Goal: Information Seeking & Learning: Learn about a topic

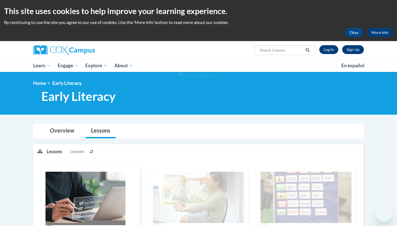
drag, startPoint x: 0, startPoint y: 0, endPoint x: 331, endPoint y: 48, distance: 334.4
click at [331, 48] on link "Log In" at bounding box center [328, 49] width 19 height 9
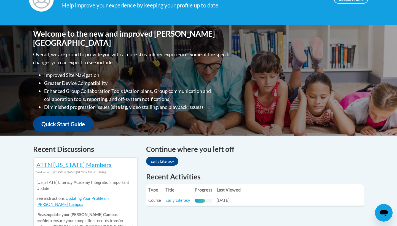
scroll to position [101, 0]
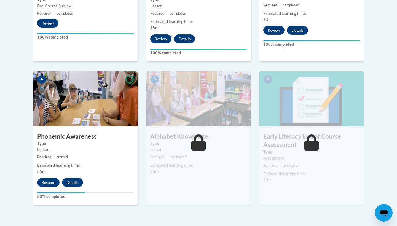
scroll to position [274, 0]
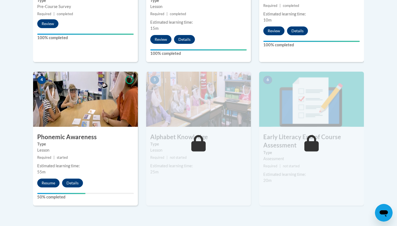
click at [55, 185] on button "Resume" at bounding box center [48, 183] width 22 height 9
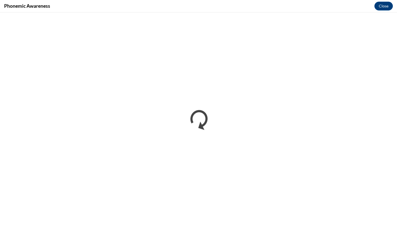
scroll to position [0, 0]
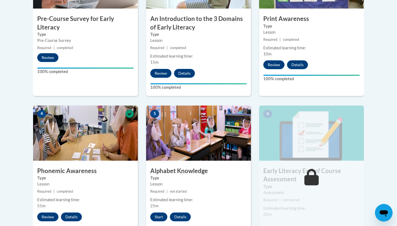
scroll to position [287, 0]
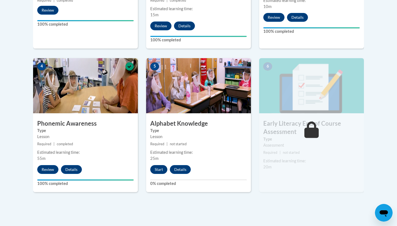
click at [159, 165] on button "Start" at bounding box center [158, 169] width 17 height 9
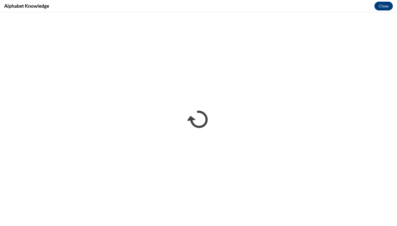
click at [148, 0] on div "Alphabet Knowledge Close" at bounding box center [198, 6] width 397 height 12
click at [355, 1] on div "Alphabet Knowledge Close" at bounding box center [198, 6] width 397 height 12
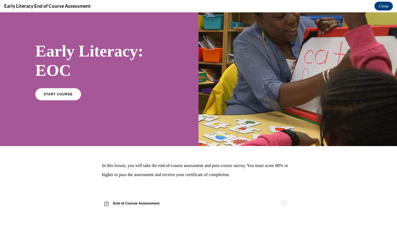
scroll to position [18, 0]
click at [53, 95] on span "START COURSE" at bounding box center [58, 94] width 29 height 4
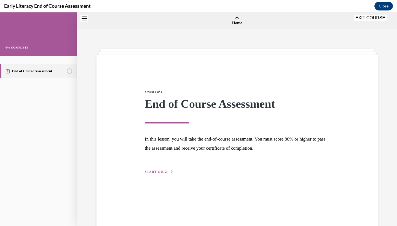
scroll to position [17, 0]
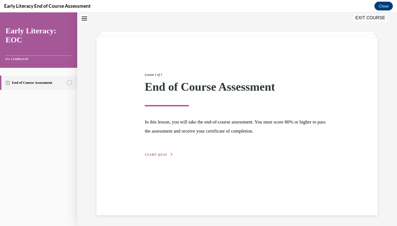
drag, startPoint x: 210, startPoint y: 109, endPoint x: 152, endPoint y: 155, distance: 74.6
click at [152, 155] on span "START QUIZ" at bounding box center [156, 155] width 23 height 4
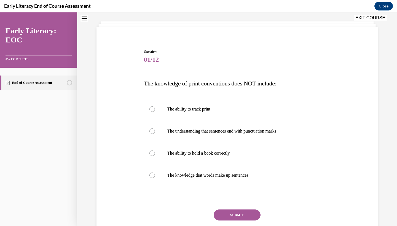
scroll to position [29, 0]
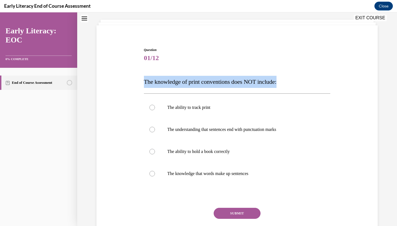
drag, startPoint x: 152, startPoint y: 155, endPoint x: 285, endPoint y: 84, distance: 151.5
click at [285, 84] on div "Question 01/12 The knowledge of print conventions does NOT include: The ability…" at bounding box center [236, 146] width 189 height 214
copy span "The knowledge of print conventions does NOT include:"
drag, startPoint x: 285, startPoint y: 84, endPoint x: 197, endPoint y: 149, distance: 110.1
click at [197, 149] on p "The ability to hold a book correctly" at bounding box center [241, 152] width 149 height 6
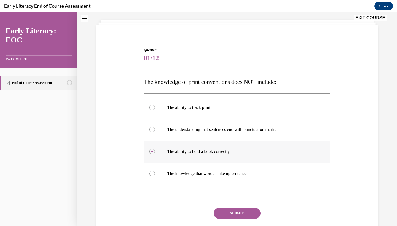
click at [232, 211] on button "SUBMIT" at bounding box center [237, 213] width 47 height 11
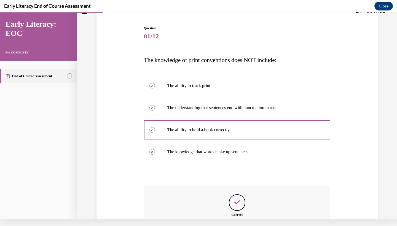
scroll to position [105, 0]
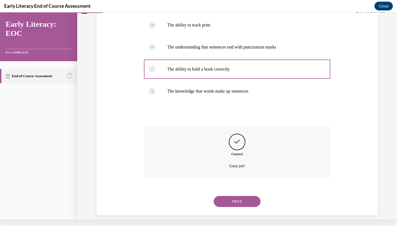
click at [231, 196] on button "NEXT" at bounding box center [237, 201] width 47 height 11
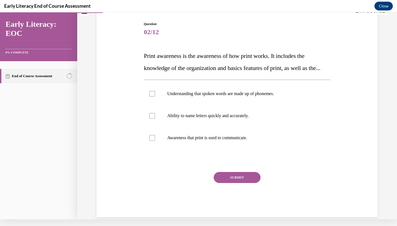
scroll to position [0, 0]
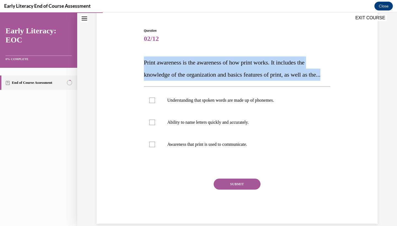
drag, startPoint x: 231, startPoint y: 194, endPoint x: 198, endPoint y: 89, distance: 110.1
click at [198, 89] on div "Question 02/12 Print awareness is the awareness of how print works. It includes…" at bounding box center [237, 118] width 284 height 212
copy span "Print awareness is the awareness of how print works. It includes the knowledge …"
click at [189, 147] on p "Awareness that print is used to communicate." at bounding box center [241, 145] width 149 height 6
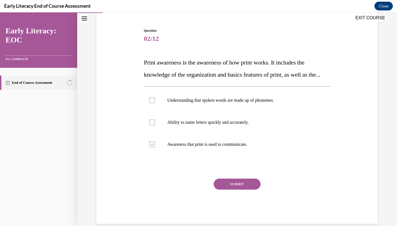
click at [232, 204] on div "SUBMIT" at bounding box center [237, 193] width 187 height 28
click at [235, 190] on button "SUBMIT" at bounding box center [237, 184] width 47 height 11
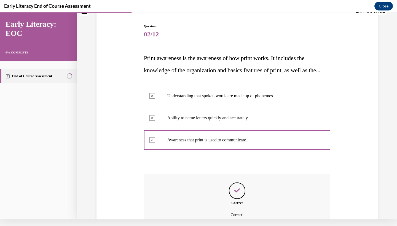
scroll to position [107, 0]
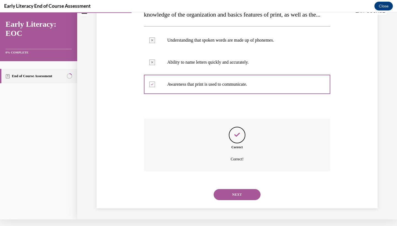
click at [240, 195] on button "NEXT" at bounding box center [237, 194] width 47 height 11
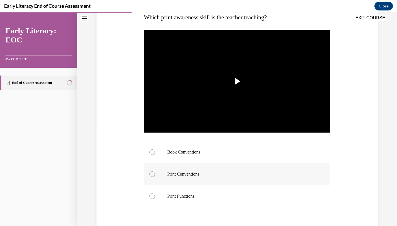
scroll to position [96, 0]
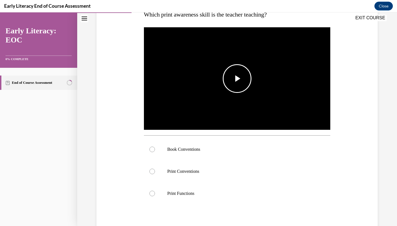
drag, startPoint x: 240, startPoint y: 195, endPoint x: 214, endPoint y: 89, distance: 108.9
click at [214, 89] on img "Video player" at bounding box center [237, 78] width 187 height 105
click at [202, 194] on p "Print Functions" at bounding box center [241, 194] width 149 height 6
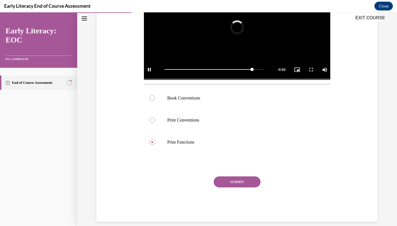
drag, startPoint x: 236, startPoint y: 215, endPoint x: 239, endPoint y: 185, distance: 30.1
click at [239, 185] on button "SUBMIT" at bounding box center [237, 181] width 47 height 11
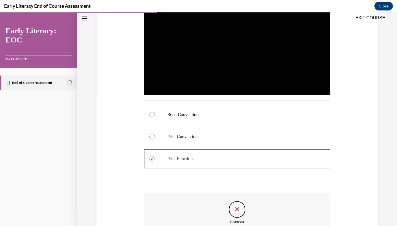
scroll to position [192, 0]
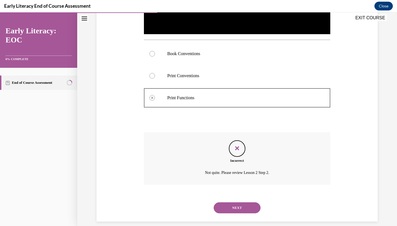
drag, startPoint x: 239, startPoint y: 185, endPoint x: 168, endPoint y: 72, distance: 132.9
click at [168, 72] on div at bounding box center [237, 76] width 187 height 22
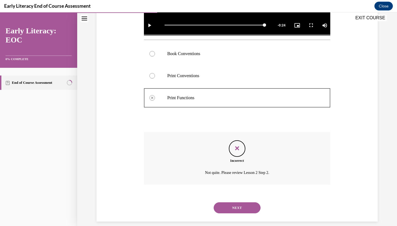
click at [240, 202] on button "NEXT" at bounding box center [237, 207] width 47 height 11
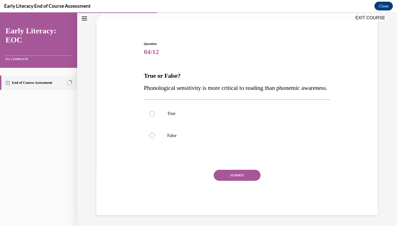
scroll to position [27, 0]
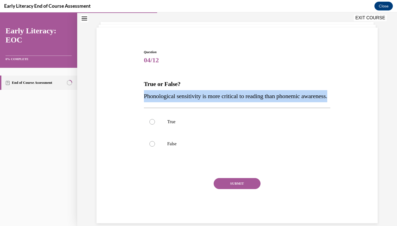
drag, startPoint x: 240, startPoint y: 198, endPoint x: 185, endPoint y: 109, distance: 103.8
click at [185, 109] on div "Question 04/12 True or False? Phonological sensitivity is more critical to read…" at bounding box center [236, 132] width 189 height 182
copy span "Phonological sensitivity is more critical to reading than phonemic awareness."
drag, startPoint x: 185, startPoint y: 109, endPoint x: 159, endPoint y: 152, distance: 50.6
click at [159, 152] on div at bounding box center [237, 144] width 187 height 22
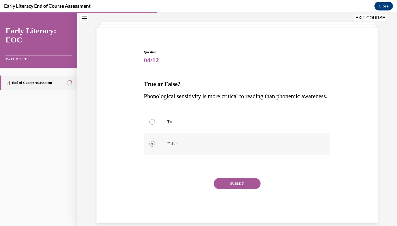
click at [224, 189] on button "SUBMIT" at bounding box center [237, 183] width 47 height 11
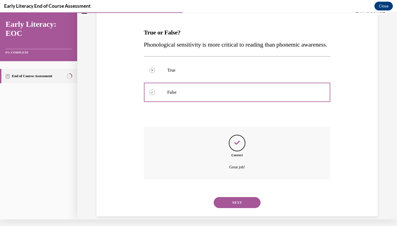
scroll to position [85, 0]
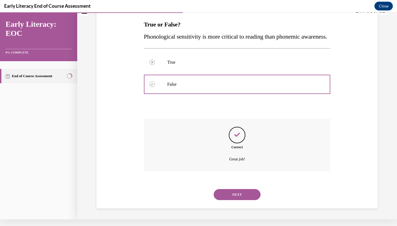
click at [234, 199] on button "NEXT" at bounding box center [237, 194] width 47 height 11
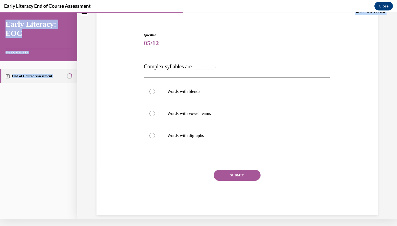
drag, startPoint x: 234, startPoint y: 199, endPoint x: 214, endPoint y: 22, distance: 178.0
click at [214, 22] on div "EXIT COURSE Early Literacy: EOC 0% COMPLETE End of Course Assessment Home Quest…" at bounding box center [198, 113] width 397 height 214
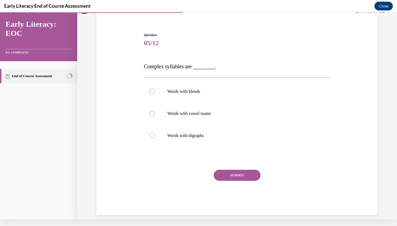
click at [214, 22] on div "Question 05/12 Complex syllables are ________. Words with blends Words with vow…" at bounding box center [237, 115] width 284 height 199
drag, startPoint x: 214, startPoint y: 22, endPoint x: 204, endPoint y: 24, distance: 10.4
click at [204, 24] on div "Question 05/12 Complex syllables are ________. Words with blends Words with vow…" at bounding box center [237, 115] width 284 height 199
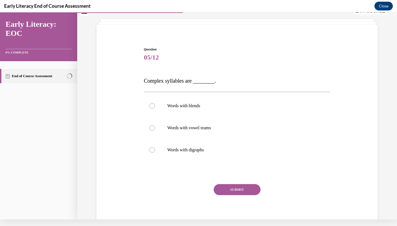
scroll to position [23, 0]
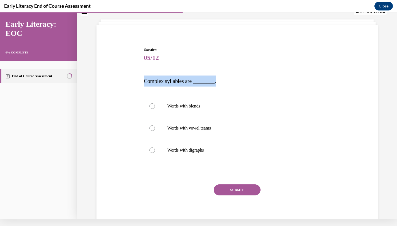
drag, startPoint x: 204, startPoint y: 31, endPoint x: 226, endPoint y: 84, distance: 58.0
click at [226, 84] on div "Question 05/12 Complex syllables are ________. Words with blends Words with vow…" at bounding box center [236, 134] width 189 height 191
copy span "Complex syllables are ________."
click at [180, 100] on div at bounding box center [237, 106] width 187 height 22
drag, startPoint x: 226, startPoint y: 84, endPoint x: 242, endPoint y: 191, distance: 107.9
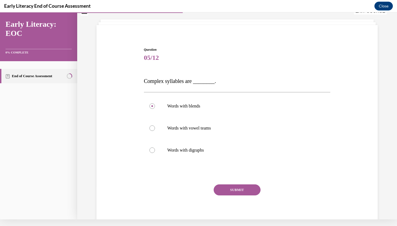
click at [242, 191] on button "SUBMIT" at bounding box center [237, 189] width 47 height 11
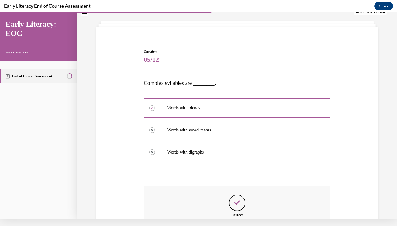
scroll to position [82, 0]
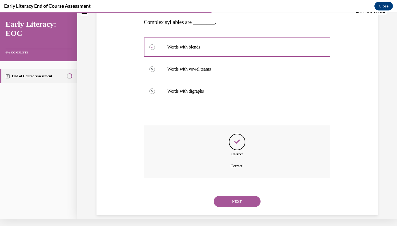
drag, startPoint x: 242, startPoint y: 191, endPoint x: 238, endPoint y: 193, distance: 4.5
click at [238, 196] on button "NEXT" at bounding box center [237, 201] width 47 height 11
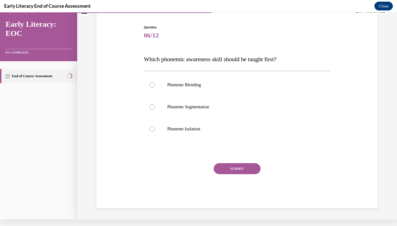
scroll to position [24, 0]
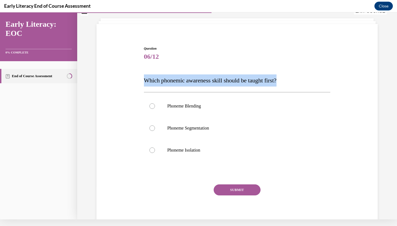
drag, startPoint x: 238, startPoint y: 193, endPoint x: 295, endPoint y: 80, distance: 126.3
click at [295, 80] on div "Question 06/12 Which phonemic awareness skill should be taught first? Phoneme B…" at bounding box center [236, 134] width 189 height 192
copy span "Which phonemic awareness skill should be taught first?"
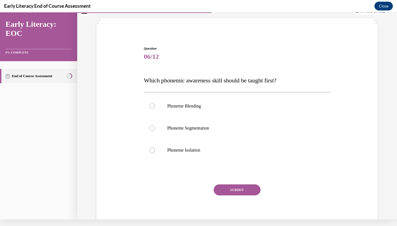
click at [186, 149] on p "Phoneme Isolation" at bounding box center [241, 150] width 149 height 6
click at [243, 190] on button "SUBMIT" at bounding box center [237, 189] width 47 height 11
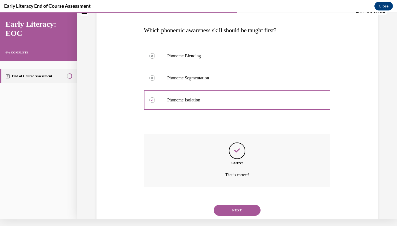
scroll to position [83, 0]
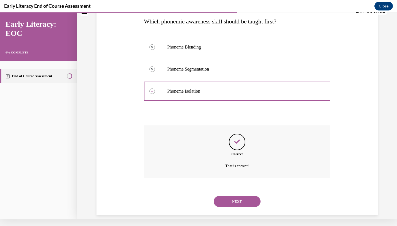
drag, startPoint x: 243, startPoint y: 190, endPoint x: 244, endPoint y: 200, distance: 9.4
click at [244, 200] on button "NEXT" at bounding box center [237, 201] width 47 height 11
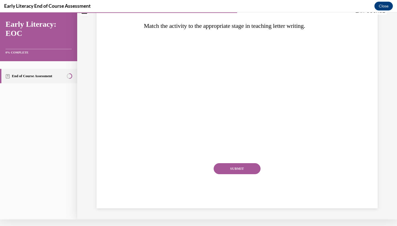
scroll to position [0, 0]
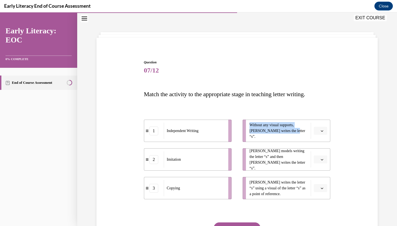
drag, startPoint x: 244, startPoint y: 200, endPoint x: 215, endPoint y: 142, distance: 64.3
click at [215, 142] on div "1 Independent Writing 2 Imitation 3 Copying Without any visual supports, [PERSO…" at bounding box center [237, 154] width 187 height 91
drag, startPoint x: 215, startPoint y: 142, endPoint x: 199, endPoint y: 142, distance: 16.5
click at [199, 142] on ul "1 Independent Writing 2 Imitation 3 Copying" at bounding box center [190, 160] width 93 height 80
drag, startPoint x: 199, startPoint y: 142, endPoint x: 287, endPoint y: 142, distance: 88.2
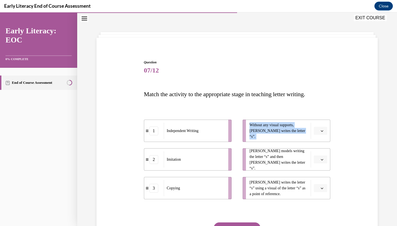
click at [287, 142] on div "1 Independent Writing 2 Imitation 3 Copying Without any visual supports, [PERSO…" at bounding box center [237, 154] width 187 height 91
drag, startPoint x: 287, startPoint y: 142, endPoint x: 323, endPoint y: 142, distance: 36.4
click at [323, 142] on ul "Without any visual supports, [PERSON_NAME] writes the letter “s”. [PERSON_NAME]…" at bounding box center [283, 160] width 93 height 80
click at [322, 143] on ul "Without any visual supports, [PERSON_NAME] writes the letter “s”. [PERSON_NAME]…" at bounding box center [283, 160] width 93 height 80
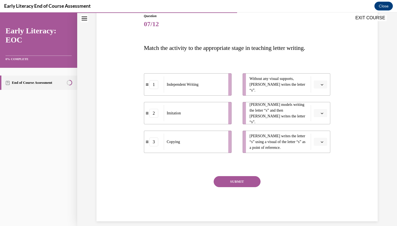
scroll to position [63, 0]
drag, startPoint x: 268, startPoint y: 151, endPoint x: 145, endPoint y: 92, distance: 135.6
click at [145, 92] on icon at bounding box center [146, 91] width 3 height 3
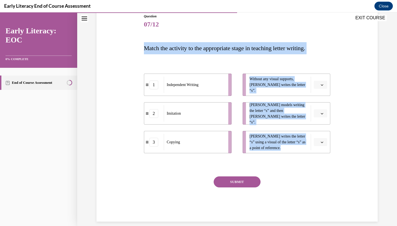
drag, startPoint x: 145, startPoint y: 92, endPoint x: 325, endPoint y: 149, distance: 188.2
click at [325, 149] on div "Question 07/12 Match the activity to the appropriate stage in teaching letter w…" at bounding box center [236, 114] width 189 height 216
copy div "Match the activity to the appropriate stage in teaching letter writing. 1 Indep…"
click at [227, 168] on div at bounding box center [237, 164] width 187 height 7
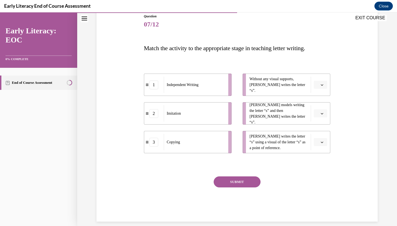
click at [238, 179] on button "SUBMIT" at bounding box center [237, 181] width 47 height 11
drag, startPoint x: 325, startPoint y: 149, endPoint x: 319, endPoint y: 112, distance: 37.6
click at [319, 112] on button "button" at bounding box center [321, 113] width 14 height 8
click at [322, 88] on button "button" at bounding box center [321, 85] width 14 height 8
click at [319, 111] on div "1" at bounding box center [320, 108] width 14 height 11
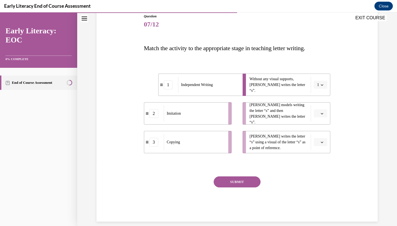
click at [321, 114] on icon "button" at bounding box center [321, 113] width 3 height 3
click at [315, 147] on div "2" at bounding box center [320, 147] width 14 height 11
click at [322, 142] on icon "button" at bounding box center [321, 142] width 3 height 3
click at [323, 186] on div "3" at bounding box center [320, 187] width 14 height 11
click at [252, 189] on div "SUBMIT" at bounding box center [237, 190] width 187 height 28
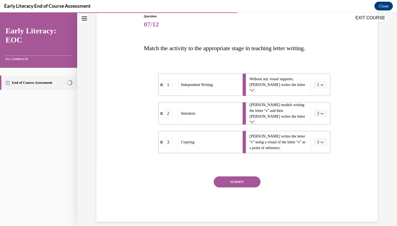
drag, startPoint x: 323, startPoint y: 186, endPoint x: 250, endPoint y: 186, distance: 73.6
click at [250, 186] on button "SUBMIT" at bounding box center [237, 181] width 47 height 11
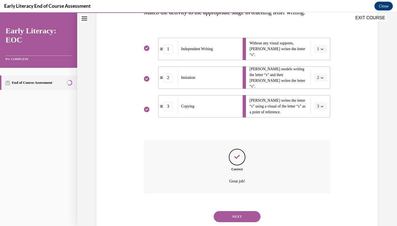
scroll to position [107, 0]
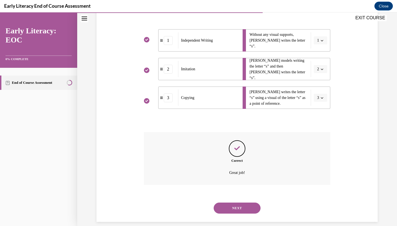
drag, startPoint x: 250, startPoint y: 186, endPoint x: 244, endPoint y: 203, distance: 17.6
click at [244, 203] on button "NEXT" at bounding box center [237, 208] width 47 height 11
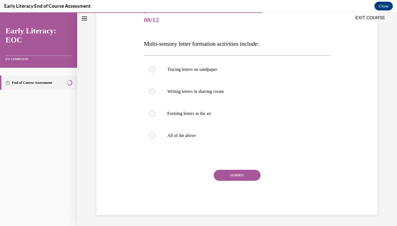
scroll to position [57, 0]
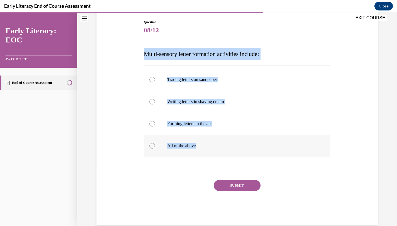
drag, startPoint x: 244, startPoint y: 203, endPoint x: 206, endPoint y: 147, distance: 67.6
click at [206, 147] on div "Question 08/12 Multi-sensory letter formation activities include: Tracing lette…" at bounding box center [237, 114] width 284 height 222
copy div "Multi-sensory letter formation activities include: Tracing letters on sandpaper…"
drag, startPoint x: 206, startPoint y: 147, endPoint x: 194, endPoint y: 146, distance: 11.9
click at [194, 146] on p "All of the above" at bounding box center [241, 146] width 149 height 6
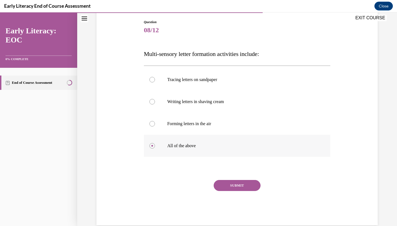
click at [250, 188] on button "SUBMIT" at bounding box center [237, 185] width 47 height 11
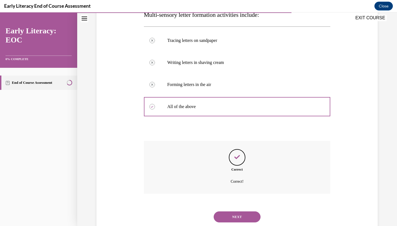
scroll to position [105, 0]
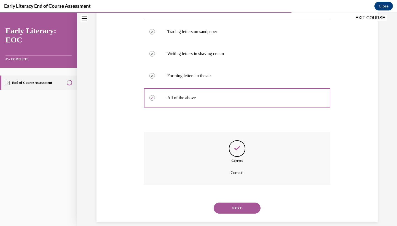
click at [243, 203] on button "NEXT" at bounding box center [237, 208] width 47 height 11
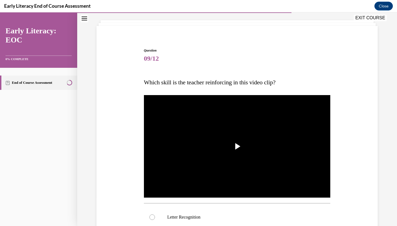
scroll to position [68, 0]
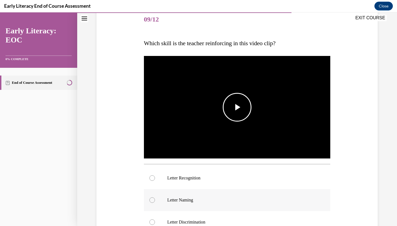
click at [237, 107] on span "Video player" at bounding box center [237, 107] width 0 height 0
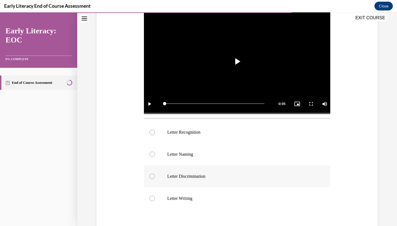
scroll to position [108, 0]
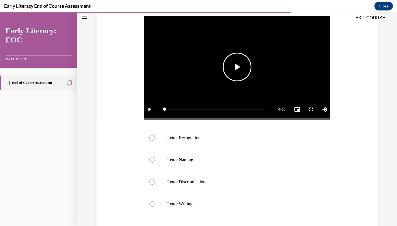
drag, startPoint x: 223, startPoint y: 130, endPoint x: 236, endPoint y: 68, distance: 63.2
click at [237, 67] on span "Video player" at bounding box center [237, 67] width 0 height 0
click at [200, 143] on div at bounding box center [237, 138] width 187 height 22
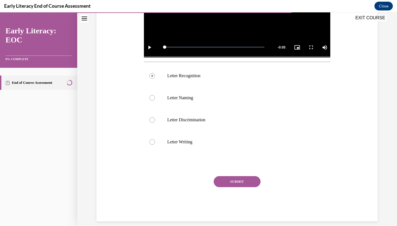
scroll to position [170, 0]
click at [228, 185] on button "SUBMIT" at bounding box center [237, 181] width 47 height 11
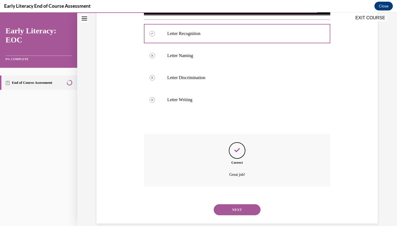
scroll to position [214, 0]
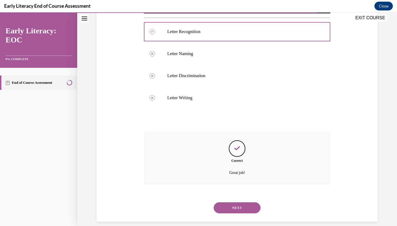
click at [235, 209] on div "NEXT" at bounding box center [237, 208] width 187 height 22
drag, startPoint x: 228, startPoint y: 185, endPoint x: 235, endPoint y: 205, distance: 21.3
click at [235, 205] on button "NEXT" at bounding box center [237, 207] width 47 height 11
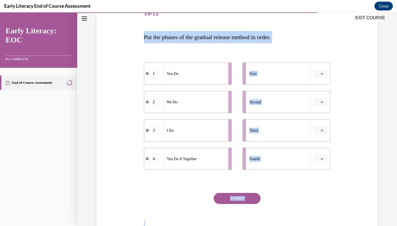
scroll to position [77, 0]
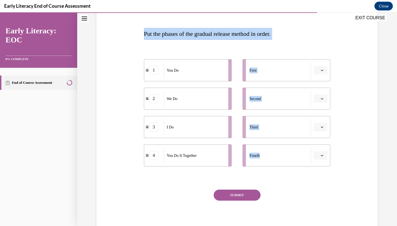
drag, startPoint x: 235, startPoint y: 205, endPoint x: 290, endPoint y: 170, distance: 65.1
click at [290, 170] on div "Question 10/12 Put the phases of the gradual release method in order. 1 You Do …" at bounding box center [237, 109] width 284 height 252
copy div "Put the phases of the gradual release method in order. 1 You Do 2 We Do 3 I Do …"
click at [155, 68] on div "1" at bounding box center [153, 70] width 9 height 9
click at [149, 68] on div "1" at bounding box center [153, 70] width 9 height 9
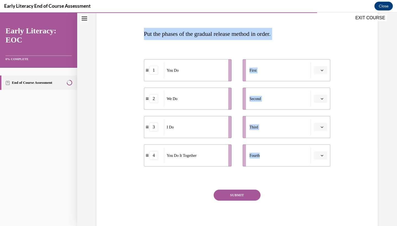
click at [145, 72] on span at bounding box center [146, 70] width 3 height 3
click at [145, 72] on div "1" at bounding box center [154, 70] width 20 height 9
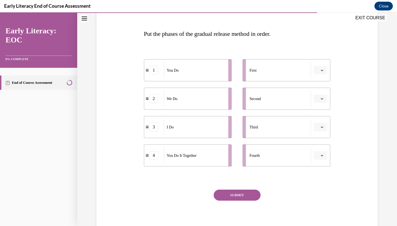
drag, startPoint x: 290, startPoint y: 170, endPoint x: 139, endPoint y: 72, distance: 179.9
click at [139, 72] on div "Question 10/12 Put the phases of the gradual release method in order. 1 You Do …" at bounding box center [237, 109] width 284 height 252
click at [317, 70] on span "Please select an option" at bounding box center [318, 71] width 2 height 6
drag, startPoint x: 139, startPoint y: 72, endPoint x: 317, endPoint y: 116, distance: 183.9
click at [317, 116] on div "3" at bounding box center [320, 115] width 14 height 11
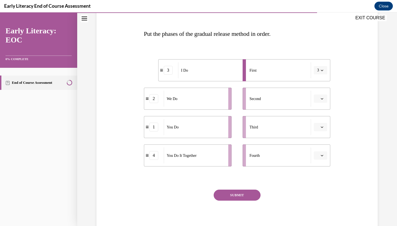
click at [319, 126] on button "button" at bounding box center [321, 127] width 14 height 8
drag, startPoint x: 317, startPoint y: 116, endPoint x: 322, endPoint y: 162, distance: 46.3
click at [322, 162] on div "2" at bounding box center [320, 161] width 14 height 11
click at [321, 128] on span "button" at bounding box center [322, 127] width 4 height 4
drag, startPoint x: 322, startPoint y: 162, endPoint x: 290, endPoint y: 151, distance: 33.7
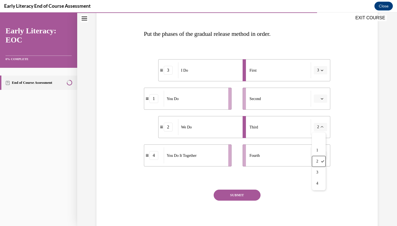
click at [290, 151] on div "Fourth" at bounding box center [279, 155] width 61 height 16
click at [320, 101] on button "button" at bounding box center [321, 99] width 14 height 8
drag, startPoint x: 290, startPoint y: 151, endPoint x: 319, endPoint y: 146, distance: 29.3
click at [319, 146] on div "3" at bounding box center [320, 144] width 14 height 11
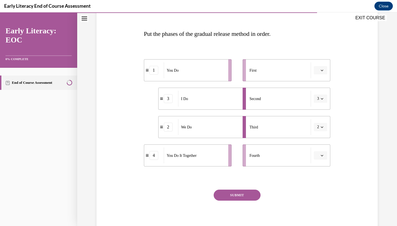
click at [321, 158] on button "button" at bounding box center [321, 155] width 14 height 8
click at [317, 210] on span "4" at bounding box center [318, 212] width 2 height 4
drag, startPoint x: 317, startPoint y: 210, endPoint x: 255, endPoint y: 195, distance: 63.8
click at [255, 195] on button "SUBMIT" at bounding box center [237, 195] width 47 height 11
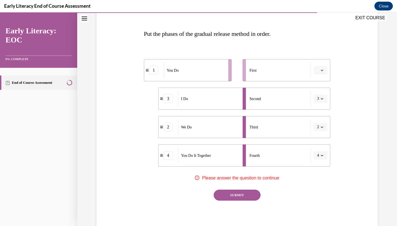
click at [318, 71] on span "Please select an option" at bounding box center [318, 71] width 2 height 6
click at [319, 95] on span "1" at bounding box center [318, 93] width 2 height 4
click at [321, 74] on button "1" at bounding box center [321, 70] width 14 height 8
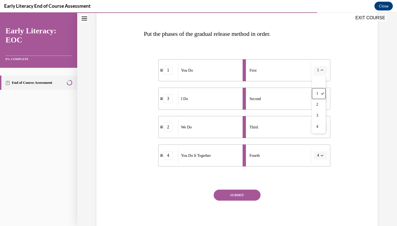
click at [317, 101] on div "2" at bounding box center [319, 104] width 14 height 11
drag, startPoint x: 317, startPoint y: 101, endPoint x: 153, endPoint y: 128, distance: 166.3
click at [153, 128] on div "1" at bounding box center [153, 127] width 9 height 9
drag, startPoint x: 153, startPoint y: 128, endPoint x: 171, endPoint y: 137, distance: 20.0
drag, startPoint x: 171, startPoint y: 137, endPoint x: 162, endPoint y: 72, distance: 65.0
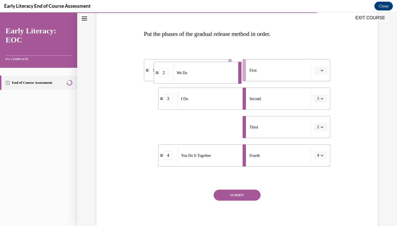
click at [162, 72] on div "2" at bounding box center [163, 72] width 9 height 9
drag, startPoint x: 162, startPoint y: 72, endPoint x: 157, endPoint y: 129, distance: 56.8
click at [157, 129] on div "2" at bounding box center [153, 127] width 9 height 9
drag, startPoint x: 157, startPoint y: 129, endPoint x: 153, endPoint y: 127, distance: 3.8
click at [153, 127] on div "2" at bounding box center [153, 127] width 9 height 9
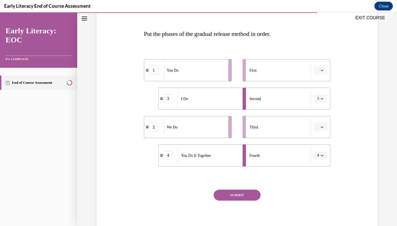
click at [153, 127] on div "2" at bounding box center [153, 127] width 9 height 9
drag, startPoint x: 153, startPoint y: 127, endPoint x: 206, endPoint y: 136, distance: 53.7
click at [206, 136] on div "You Do" at bounding box center [196, 128] width 61 height 16
click at [317, 72] on span "Please select an option" at bounding box center [318, 71] width 2 height 6
click at [319, 94] on span "1" at bounding box center [318, 93] width 2 height 4
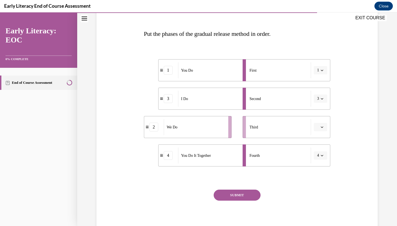
drag, startPoint x: 320, startPoint y: 94, endPoint x: 321, endPoint y: 97, distance: 3.3
click at [321, 97] on span "button" at bounding box center [322, 99] width 4 height 4
drag, startPoint x: 321, startPoint y: 97, endPoint x: 317, endPoint y: 107, distance: 10.9
click at [317, 107] on div at bounding box center [319, 111] width 14 height 11
drag, startPoint x: 317, startPoint y: 107, endPoint x: 320, endPoint y: 70, distance: 37.4
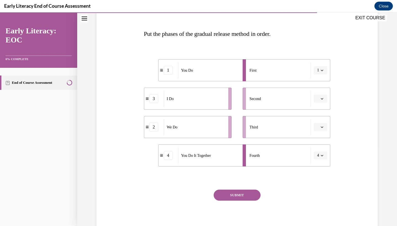
click at [320, 70] on icon "button" at bounding box center [321, 70] width 3 height 3
click at [318, 85] on div at bounding box center [319, 82] width 14 height 11
click at [317, 155] on span "4" at bounding box center [318, 156] width 2 height 6
click at [320, 170] on div at bounding box center [319, 167] width 14 height 11
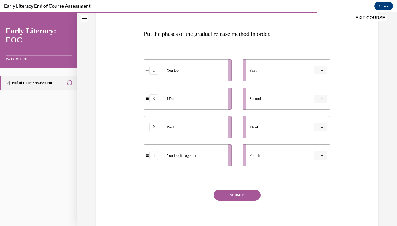
click at [154, 99] on div "3" at bounding box center [153, 98] width 9 height 9
drag, startPoint x: 320, startPoint y: 170, endPoint x: 323, endPoint y: 74, distance: 96.0
click at [323, 74] on button "button" at bounding box center [321, 70] width 14 height 8
click at [320, 115] on div "3" at bounding box center [320, 115] width 14 height 11
drag, startPoint x: 320, startPoint y: 115, endPoint x: 318, endPoint y: 99, distance: 15.9
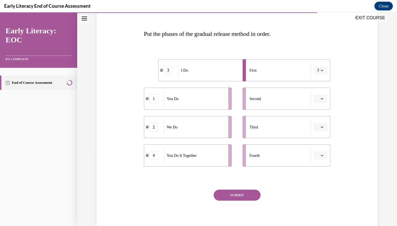
click at [318, 99] on span "Please select an option" at bounding box center [318, 99] width 2 height 6
drag, startPoint x: 318, startPoint y: 99, endPoint x: 318, endPoint y: 122, distance: 22.0
click at [318, 122] on span "1" at bounding box center [318, 122] width 2 height 4
click at [324, 156] on span "button" at bounding box center [322, 155] width 4 height 4
drag, startPoint x: 318, startPoint y: 122, endPoint x: 322, endPoint y: 128, distance: 7.3
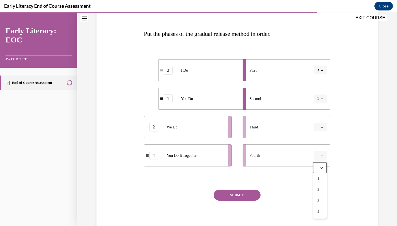
click at [322, 128] on icon "button" at bounding box center [321, 127] width 3 height 3
click at [320, 162] on div "2" at bounding box center [320, 161] width 14 height 11
click at [318, 154] on span "Please select an option" at bounding box center [318, 156] width 2 height 6
drag, startPoint x: 320, startPoint y: 162, endPoint x: 320, endPoint y: 211, distance: 49.1
click at [320, 211] on div "4" at bounding box center [320, 211] width 14 height 11
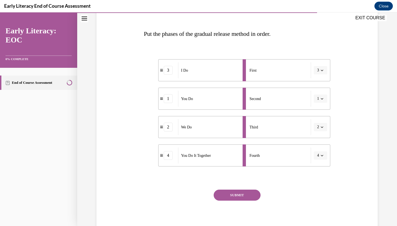
drag, startPoint x: 320, startPoint y: 211, endPoint x: 248, endPoint y: 192, distance: 74.5
click at [248, 192] on button "SUBMIT" at bounding box center [237, 195] width 47 height 11
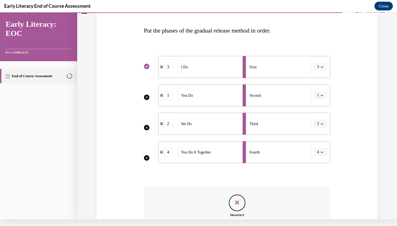
scroll to position [135, 0]
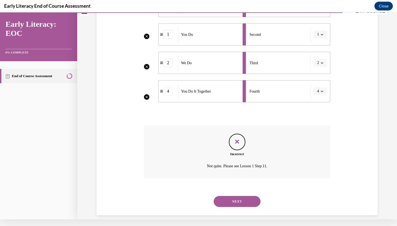
click at [247, 196] on button "NEXT" at bounding box center [237, 201] width 47 height 11
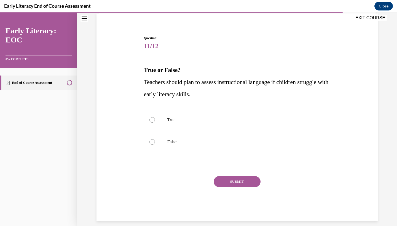
scroll to position [41, 0]
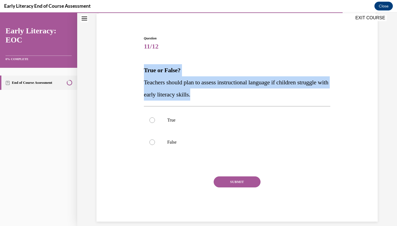
drag, startPoint x: 248, startPoint y: 148, endPoint x: 211, endPoint y: 99, distance: 61.2
click at [211, 99] on div "Question 11/12 True or False? Teachers should plan to assess instructional lang…" at bounding box center [237, 120] width 284 height 202
copy div "True or False? Teachers should plan to assess instructional language if childre…"
click at [157, 120] on div at bounding box center [237, 120] width 187 height 22
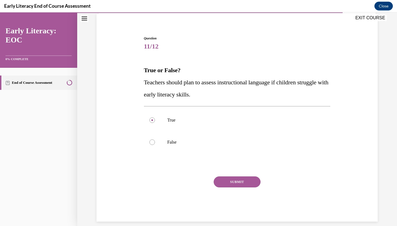
drag, startPoint x: 211, startPoint y: 99, endPoint x: 228, endPoint y: 178, distance: 80.5
click at [228, 178] on button "SUBMIT" at bounding box center [237, 181] width 47 height 11
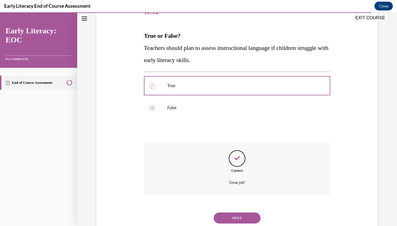
scroll to position [85, 0]
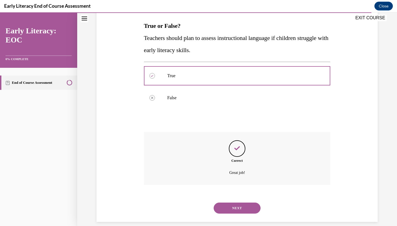
drag, startPoint x: 228, startPoint y: 178, endPoint x: 241, endPoint y: 199, distance: 24.7
click at [241, 203] on button "NEXT" at bounding box center [237, 208] width 47 height 11
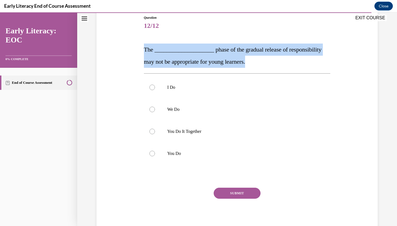
drag, startPoint x: 241, startPoint y: 199, endPoint x: 242, endPoint y: 65, distance: 133.9
click at [242, 65] on div "Question 12/12 The ____________________ phase of the gradual release of respons…" at bounding box center [236, 120] width 189 height 226
copy span "The ____________________ phase of the gradual release of responsibility may not…"
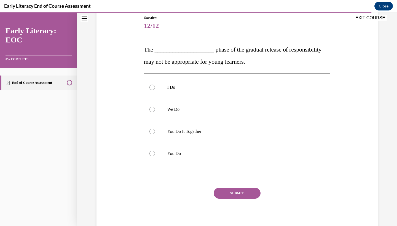
click at [173, 152] on p "You Do" at bounding box center [241, 154] width 149 height 6
click at [238, 196] on button "SUBMIT" at bounding box center [237, 193] width 47 height 11
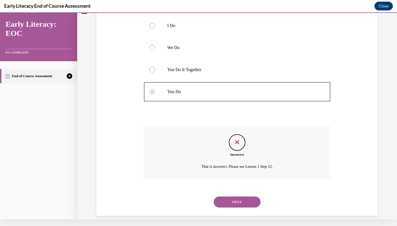
scroll to position [117, 0]
click at [240, 196] on button "NEXT" at bounding box center [237, 201] width 47 height 11
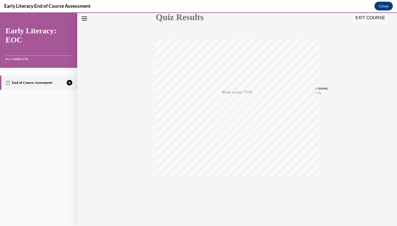
scroll to position [69, 0]
click at [236, 194] on icon "button" at bounding box center [237, 192] width 20 height 6
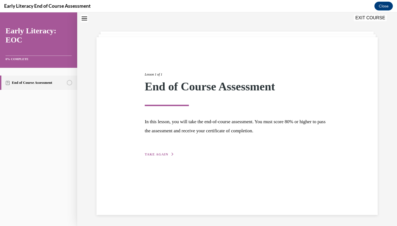
click at [160, 154] on span "TAKE AGAIN" at bounding box center [156, 154] width 23 height 4
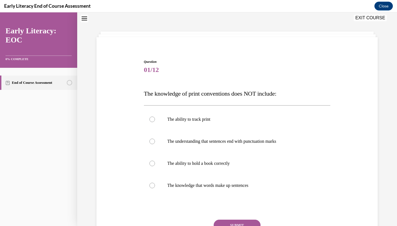
scroll to position [17, 0]
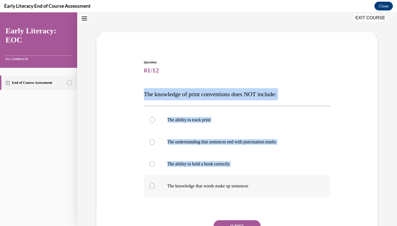
drag, startPoint x: 160, startPoint y: 154, endPoint x: 285, endPoint y: 196, distance: 131.1
click at [285, 196] on div "Question 01/12 The knowledge of print conventions does NOT include: The ability…" at bounding box center [237, 154] width 284 height 222
drag, startPoint x: 285, startPoint y: 196, endPoint x: 184, endPoint y: 124, distance: 123.8
click at [184, 124] on div at bounding box center [237, 120] width 187 height 22
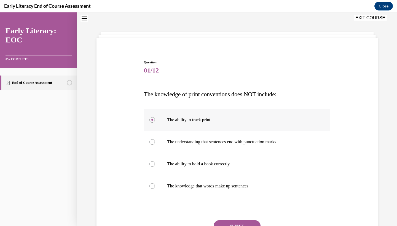
click at [232, 224] on button "SUBMIT" at bounding box center [237, 225] width 47 height 11
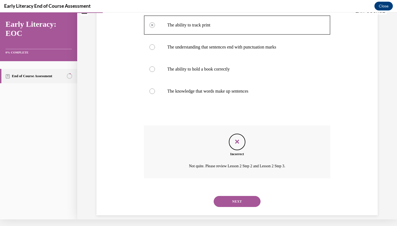
scroll to position [103, 0]
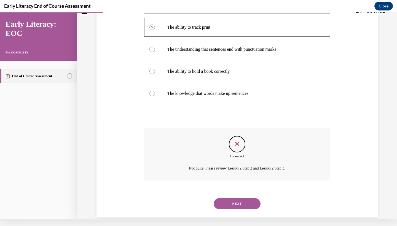
drag, startPoint x: 297, startPoint y: 54, endPoint x: 242, endPoint y: 193, distance: 149.6
click at [242, 198] on button "NEXT" at bounding box center [237, 203] width 47 height 11
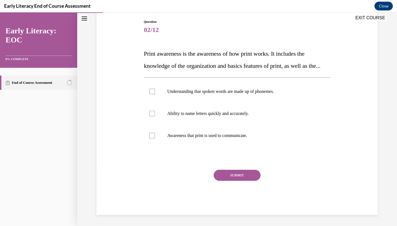
scroll to position [63, 0]
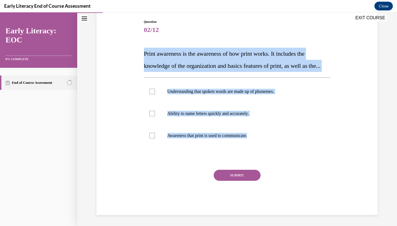
drag, startPoint x: 242, startPoint y: 193, endPoint x: 265, endPoint y: 154, distance: 45.2
click at [265, 154] on div "Question 02/12 Print awareness is the awareness of how print works. It includes…" at bounding box center [236, 113] width 189 height 204
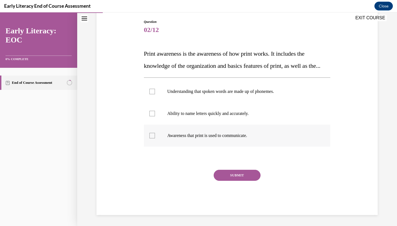
drag, startPoint x: 265, startPoint y: 154, endPoint x: 184, endPoint y: 134, distance: 83.2
click at [184, 134] on div at bounding box center [237, 136] width 187 height 22
click at [235, 181] on button "SUBMIT" at bounding box center [237, 175] width 47 height 11
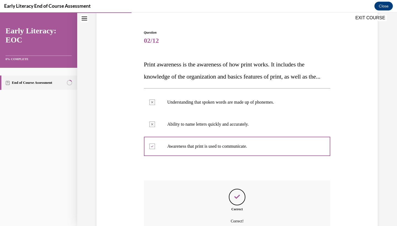
scroll to position [107, 0]
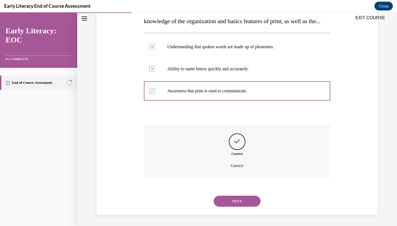
drag, startPoint x: 235, startPoint y: 183, endPoint x: 239, endPoint y: 200, distance: 17.6
click at [239, 200] on button "NEXT" at bounding box center [237, 201] width 47 height 11
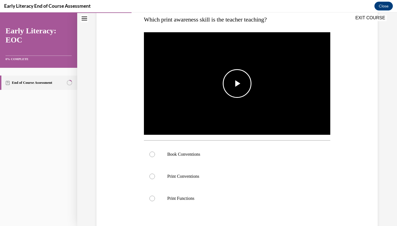
scroll to position [91, 0]
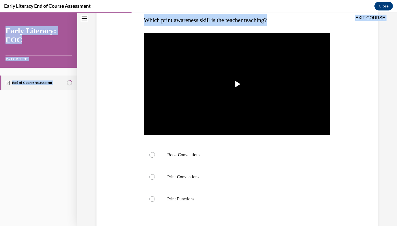
drag, startPoint x: 185, startPoint y: 122, endPoint x: 274, endPoint y: 25, distance: 132.4
click at [274, 25] on div "EXIT COURSE Early Literacy: EOC 0% COMPLETE End of Course Assessment Home Quest…" at bounding box center [198, 119] width 397 height 214
click at [242, 70] on img "Video player" at bounding box center [237, 84] width 187 height 105
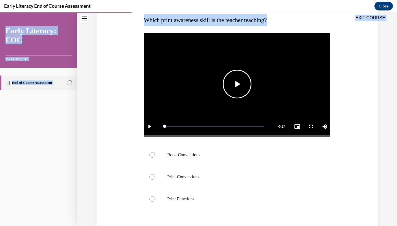
click at [173, 152] on p "Book Conventions" at bounding box center [241, 155] width 149 height 6
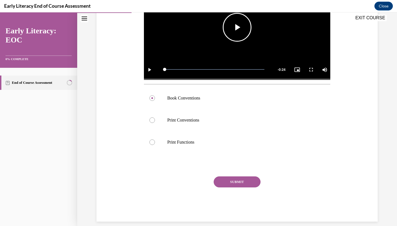
click at [227, 179] on button "SUBMIT" at bounding box center [237, 181] width 47 height 11
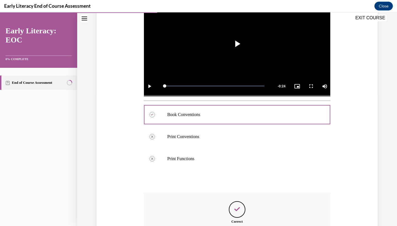
scroll to position [192, 0]
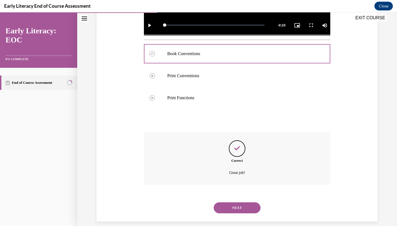
click at [241, 202] on button "NEXT" at bounding box center [237, 207] width 47 height 11
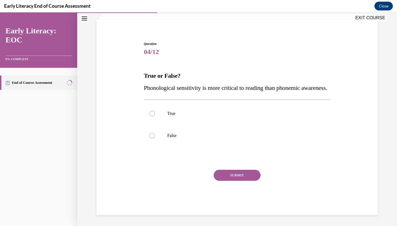
scroll to position [41, 0]
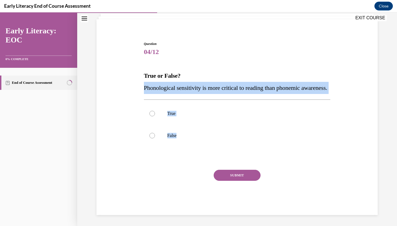
drag, startPoint x: 241, startPoint y: 198, endPoint x: 200, endPoint y: 161, distance: 55.2
click at [200, 161] on div "Question 04/12 True or False? Phonological sensitivity is more critical to read…" at bounding box center [237, 128] width 187 height 174
drag, startPoint x: 200, startPoint y: 161, endPoint x: 179, endPoint y: 139, distance: 30.0
click at [179, 138] on p "False" at bounding box center [241, 136] width 149 height 6
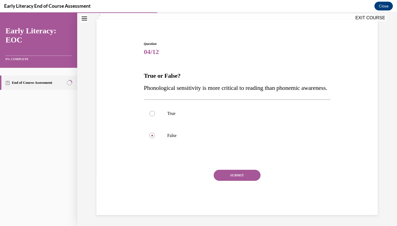
drag, startPoint x: 179, startPoint y: 139, endPoint x: 231, endPoint y: 179, distance: 65.1
click at [231, 179] on button "SUBMIT" at bounding box center [237, 175] width 47 height 11
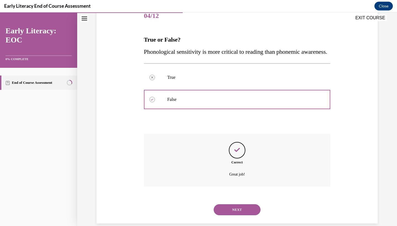
scroll to position [85, 0]
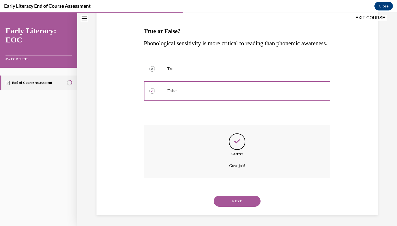
drag, startPoint x: 231, startPoint y: 179, endPoint x: 230, endPoint y: 200, distance: 21.0
click at [230, 200] on button "NEXT" at bounding box center [237, 201] width 47 height 11
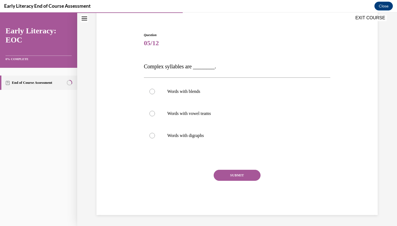
scroll to position [37, 0]
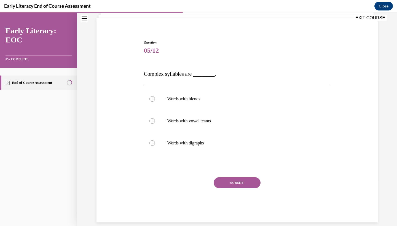
drag, startPoint x: 230, startPoint y: 200, endPoint x: 139, endPoint y: 67, distance: 160.3
click at [139, 67] on div "Question 05/12 Complex syllables are ________. Words with blends Words with vow…" at bounding box center [237, 122] width 284 height 199
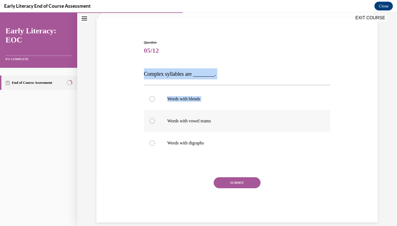
drag, startPoint x: 139, startPoint y: 67, endPoint x: 220, endPoint y: 126, distance: 100.0
click at [220, 126] on div "Question 05/12 Complex syllables are ________. Words with blends Words with vow…" at bounding box center [237, 122] width 284 height 199
drag, startPoint x: 220, startPoint y: 126, endPoint x: 167, endPoint y: 97, distance: 60.7
click at [167, 97] on div "Words with blends" at bounding box center [237, 99] width 187 height 22
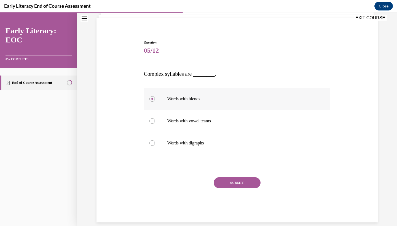
click at [246, 184] on button "SUBMIT" at bounding box center [237, 182] width 47 height 11
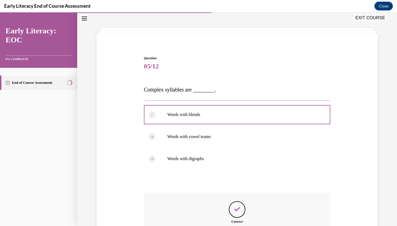
scroll to position [82, 0]
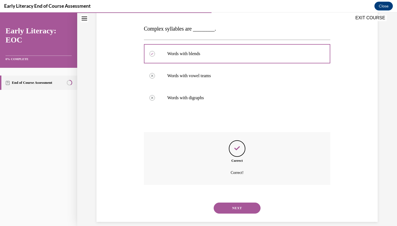
drag, startPoint x: 246, startPoint y: 184, endPoint x: 239, endPoint y: 198, distance: 15.7
click at [239, 203] on button "NEXT" at bounding box center [237, 208] width 47 height 11
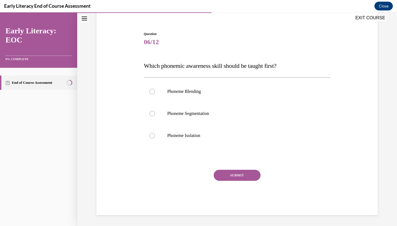
scroll to position [39, 0]
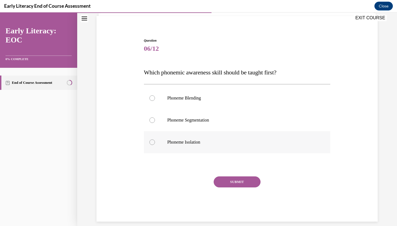
drag, startPoint x: 239, startPoint y: 198, endPoint x: 174, endPoint y: 148, distance: 82.4
click at [174, 148] on div at bounding box center [237, 142] width 187 height 22
drag, startPoint x: 174, startPoint y: 148, endPoint x: 223, endPoint y: 175, distance: 56.3
click at [223, 175] on div "Question 06/12 Which phonemic awareness skill should be taught first? Phoneme B…" at bounding box center [237, 130] width 187 height 184
click at [230, 184] on button "SUBMIT" at bounding box center [237, 181] width 47 height 11
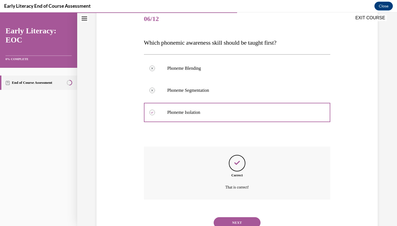
scroll to position [83, 0]
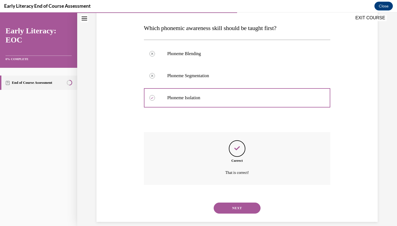
drag, startPoint x: 230, startPoint y: 184, endPoint x: 232, endPoint y: 199, distance: 15.0
click at [232, 203] on button "NEXT" at bounding box center [237, 208] width 47 height 11
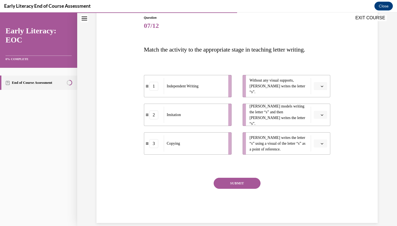
click at [319, 143] on button "button" at bounding box center [321, 143] width 14 height 8
drag, startPoint x: 232, startPoint y: 199, endPoint x: 320, endPoint y: 187, distance: 88.8
click at [320, 187] on div "3" at bounding box center [320, 188] width 14 height 11
click at [322, 114] on icon "button" at bounding box center [321, 115] width 3 height 3
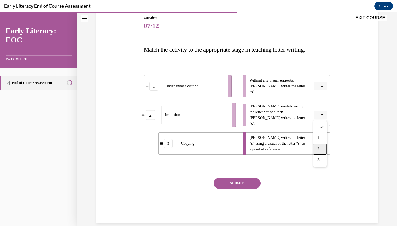
drag, startPoint x: 320, startPoint y: 187, endPoint x: 318, endPoint y: 148, distance: 39.2
click at [318, 148] on span "2" at bounding box center [318, 149] width 2 height 4
drag, startPoint x: 318, startPoint y: 148, endPoint x: 323, endPoint y: 91, distance: 56.9
click at [323, 91] on li "Without any visual supports, [PERSON_NAME] writes the letter “s”." at bounding box center [286, 86] width 88 height 22
drag, startPoint x: 323, startPoint y: 91, endPoint x: 321, endPoint y: 86, distance: 5.4
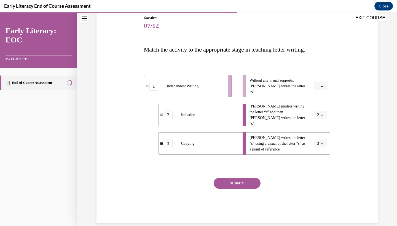
click at [321, 86] on icon "button" at bounding box center [321, 86] width 3 height 3
click at [324, 112] on div "1" at bounding box center [320, 109] width 14 height 11
drag, startPoint x: 324, startPoint y: 112, endPoint x: 250, endPoint y: 185, distance: 103.7
click at [250, 185] on button "SUBMIT" at bounding box center [237, 183] width 47 height 11
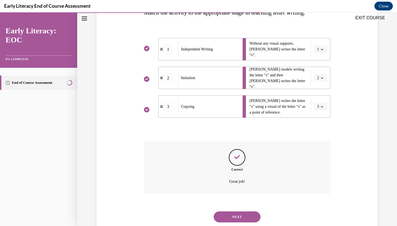
scroll to position [107, 0]
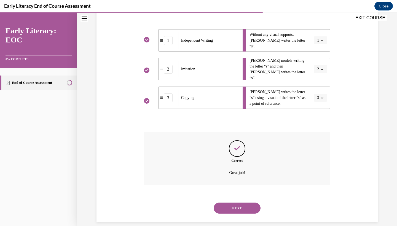
drag, startPoint x: 250, startPoint y: 185, endPoint x: 241, endPoint y: 197, distance: 15.4
click at [241, 203] on button "NEXT" at bounding box center [237, 208] width 47 height 11
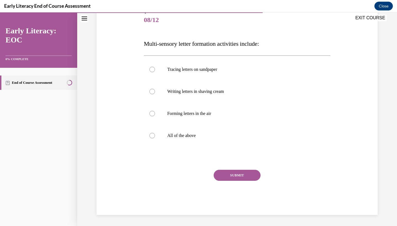
scroll to position [60, 0]
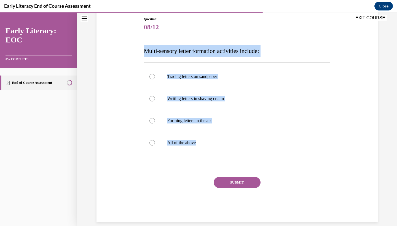
drag, startPoint x: 241, startPoint y: 197, endPoint x: 236, endPoint y: 157, distance: 41.2
click at [236, 157] on div "Question 08/12 Multi-sensory letter formation activities include: Tracing lette…" at bounding box center [237, 111] width 284 height 222
drag, startPoint x: 236, startPoint y: 157, endPoint x: 186, endPoint y: 141, distance: 52.0
click at [186, 141] on p "All of the above" at bounding box center [241, 143] width 149 height 6
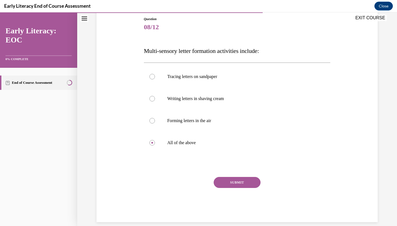
drag, startPoint x: 186, startPoint y: 141, endPoint x: 233, endPoint y: 182, distance: 62.1
click at [233, 182] on button "SUBMIT" at bounding box center [237, 182] width 47 height 11
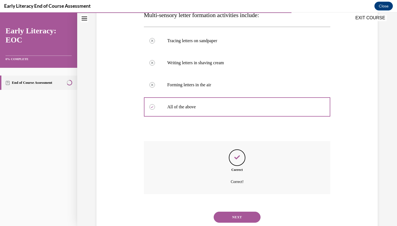
scroll to position [105, 0]
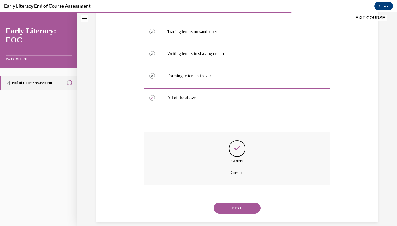
click at [230, 203] on button "NEXT" at bounding box center [237, 208] width 47 height 11
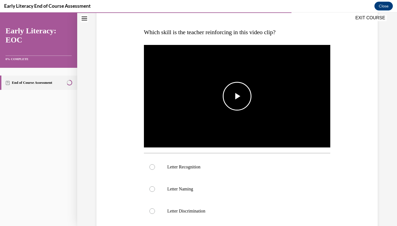
scroll to position [79, 0]
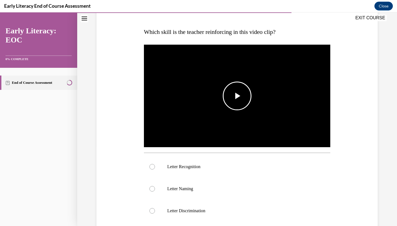
drag, startPoint x: 159, startPoint y: 80, endPoint x: 190, endPoint y: 75, distance: 31.5
click at [190, 75] on img "Video player" at bounding box center [237, 96] width 187 height 105
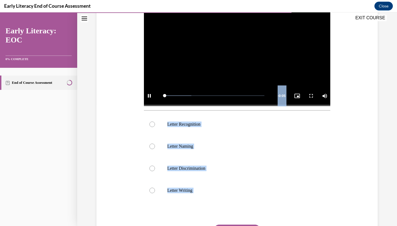
scroll to position [133, 0]
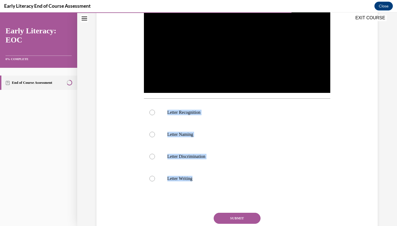
drag, startPoint x: 190, startPoint y: 75, endPoint x: 266, endPoint y: 195, distance: 141.3
click at [266, 195] on div "Question 09/12 Which skill is the teacher reinforcing in this video clip? Video…" at bounding box center [237, 100] width 187 height 315
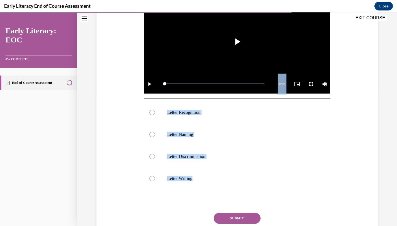
click at [176, 117] on div at bounding box center [237, 112] width 187 height 22
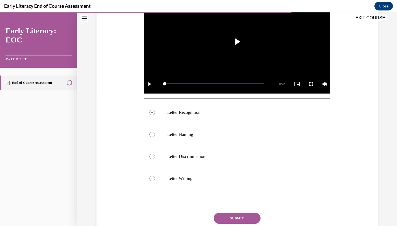
click at [227, 215] on button "SUBMIT" at bounding box center [237, 218] width 47 height 11
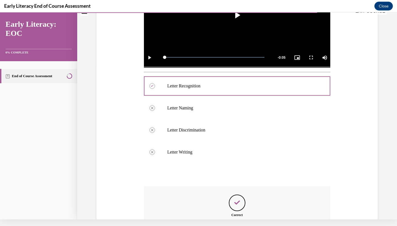
scroll to position [214, 0]
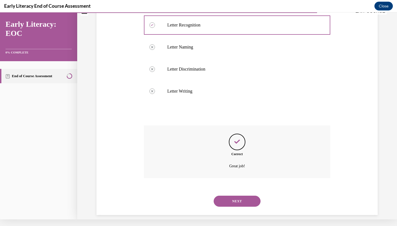
click at [231, 204] on div "NEXT" at bounding box center [237, 201] width 187 height 22
click at [229, 190] on div "NEXT" at bounding box center [237, 201] width 187 height 22
drag, startPoint x: 227, startPoint y: 212, endPoint x: 231, endPoint y: 190, distance: 23.2
click at [231, 196] on button "NEXT" at bounding box center [237, 201] width 47 height 11
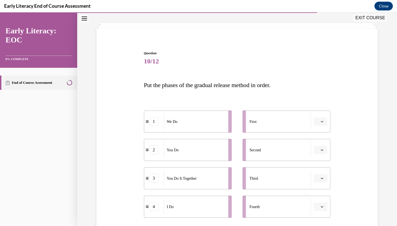
scroll to position [28, 0]
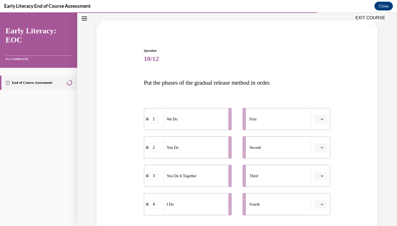
click at [320, 122] on button "button" at bounding box center [321, 119] width 14 height 8
click at [319, 172] on div "4" at bounding box center [320, 175] width 14 height 11
click at [319, 148] on span "Please select an option" at bounding box center [318, 148] width 2 height 6
drag, startPoint x: 319, startPoint y: 172, endPoint x: 321, endPoint y: 183, distance: 10.9
click at [321, 183] on div "2" at bounding box center [320, 181] width 14 height 11
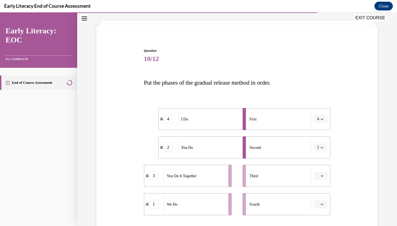
click at [321, 176] on icon "button" at bounding box center [321, 175] width 3 height 3
click at [318, 131] on span "1" at bounding box center [318, 130] width 2 height 4
drag, startPoint x: 318, startPoint y: 131, endPoint x: 322, endPoint y: 204, distance: 73.7
click at [322, 204] on icon "button" at bounding box center [322, 204] width 2 height 1
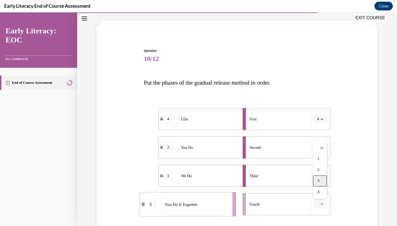
drag, startPoint x: 322, startPoint y: 204, endPoint x: 319, endPoint y: 183, distance: 21.7
click at [319, 183] on span "3" at bounding box center [318, 181] width 2 height 4
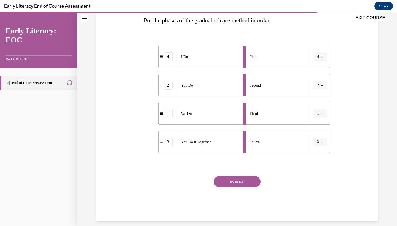
drag, startPoint x: 319, startPoint y: 183, endPoint x: 258, endPoint y: 182, distance: 61.2
click at [258, 182] on button "SUBMIT" at bounding box center [237, 181] width 47 height 11
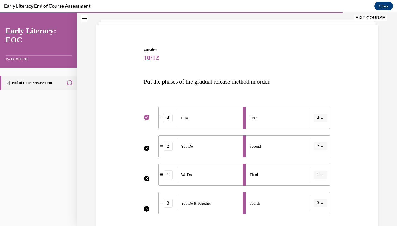
scroll to position [31, 0]
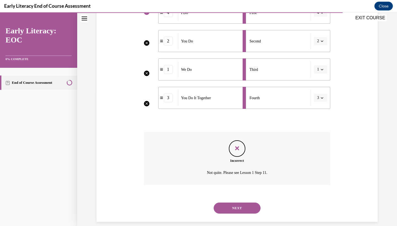
drag, startPoint x: 270, startPoint y: 128, endPoint x: 245, endPoint y: 198, distance: 73.4
click at [245, 203] on button "NEXT" at bounding box center [237, 208] width 47 height 11
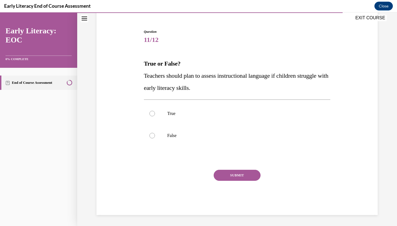
scroll to position [40, 0]
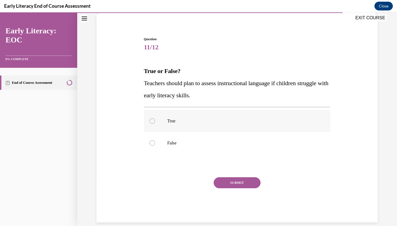
drag, startPoint x: 245, startPoint y: 198, endPoint x: 165, endPoint y: 123, distance: 109.6
click at [165, 123] on div at bounding box center [237, 121] width 187 height 22
drag, startPoint x: 165, startPoint y: 123, endPoint x: 231, endPoint y: 181, distance: 88.2
click at [231, 181] on button "SUBMIT" at bounding box center [237, 182] width 47 height 11
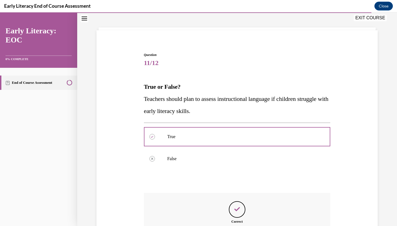
scroll to position [85, 0]
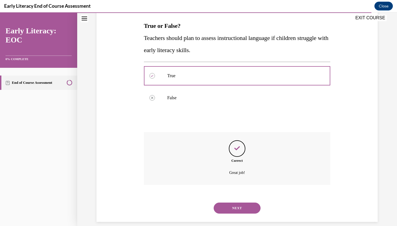
drag, startPoint x: 231, startPoint y: 181, endPoint x: 235, endPoint y: 197, distance: 16.1
click at [235, 203] on button "NEXT" at bounding box center [237, 208] width 47 height 11
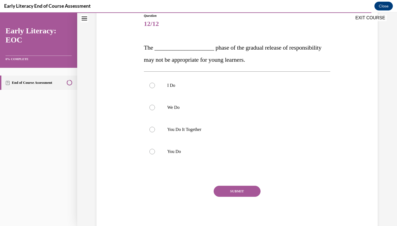
scroll to position [66, 0]
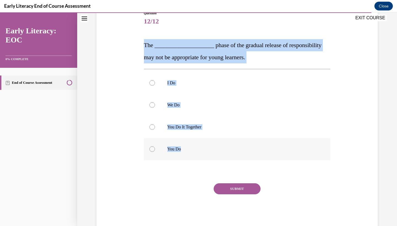
drag, startPoint x: 235, startPoint y: 197, endPoint x: 200, endPoint y: 147, distance: 60.6
click at [200, 147] on div "Question 12/12 The ____________________ phase of the gradual release of respons…" at bounding box center [237, 111] width 284 height 234
click at [215, 127] on p "You Do It Together" at bounding box center [241, 127] width 149 height 6
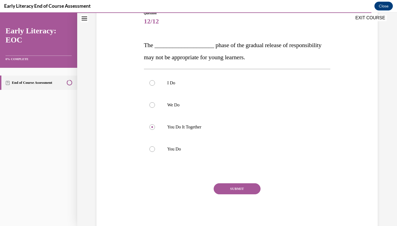
drag, startPoint x: 200, startPoint y: 147, endPoint x: 237, endPoint y: 190, distance: 56.5
click at [237, 190] on button "SUBMIT" at bounding box center [237, 188] width 47 height 11
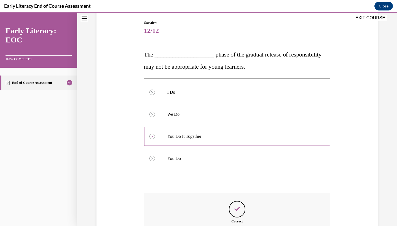
scroll to position [117, 0]
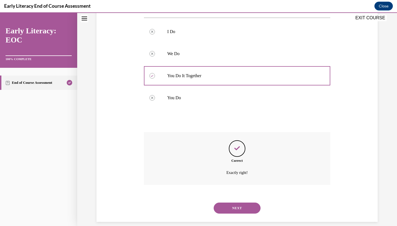
click at [237, 203] on button "NEXT" at bounding box center [237, 208] width 47 height 11
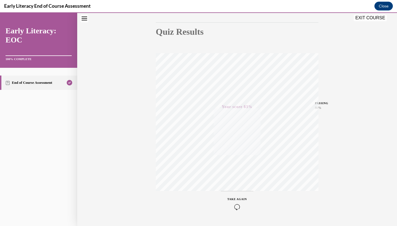
scroll to position [69, 0]
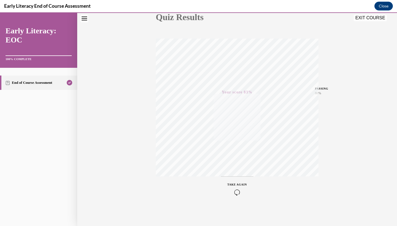
click at [389, 10] on div "Early Literacy End of Course Assessment Close" at bounding box center [198, 6] width 397 height 12
click at [387, 1] on div "Early Literacy End of Course Assessment Close" at bounding box center [198, 6] width 397 height 12
drag, startPoint x: 145, startPoint y: 125, endPoint x: 387, endPoint y: 2, distance: 271.6
click at [387, 2] on button "Close" at bounding box center [383, 6] width 18 height 9
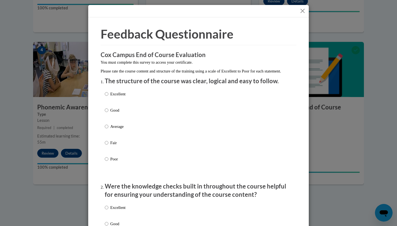
scroll to position [0, 0]
click at [302, 9] on button "Close" at bounding box center [302, 10] width 7 height 7
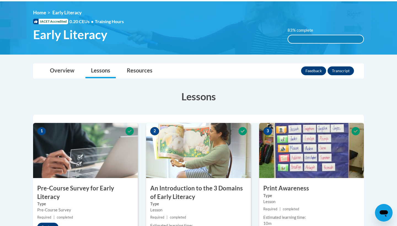
scroll to position [70, 0]
